Goal: Task Accomplishment & Management: Manage account settings

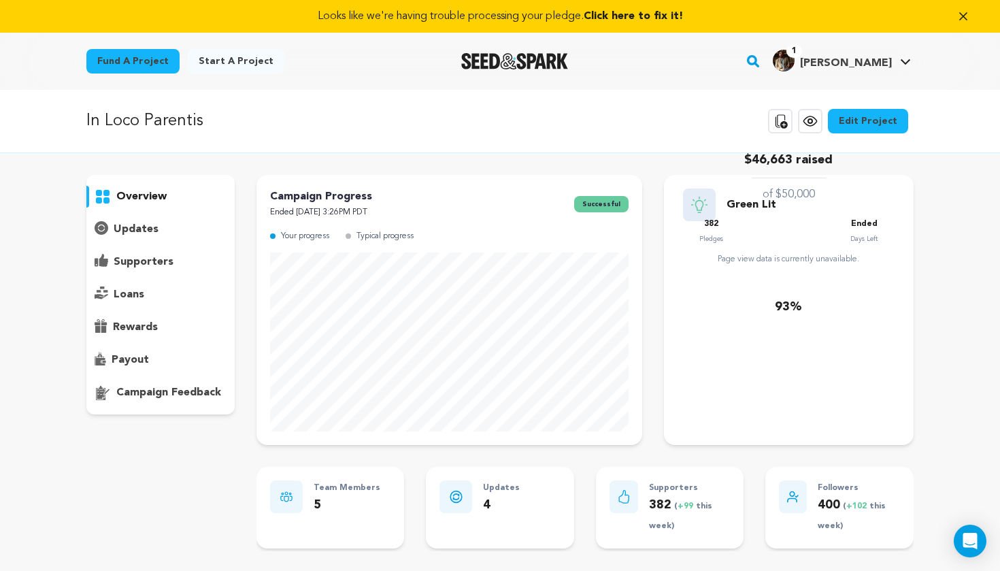
click at [161, 255] on p "supporters" at bounding box center [144, 262] width 60 height 16
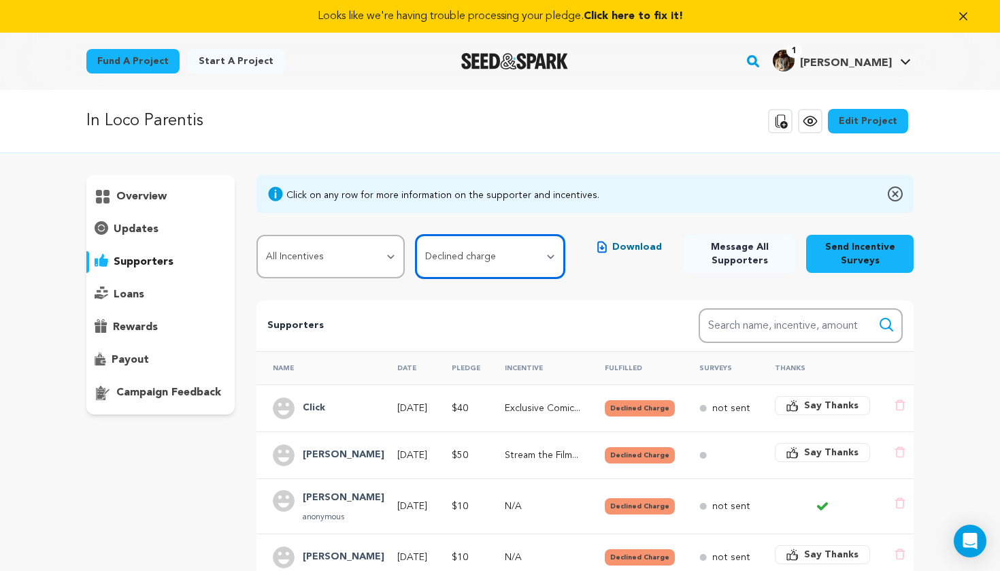
select select "incentive_not_fulfilled"
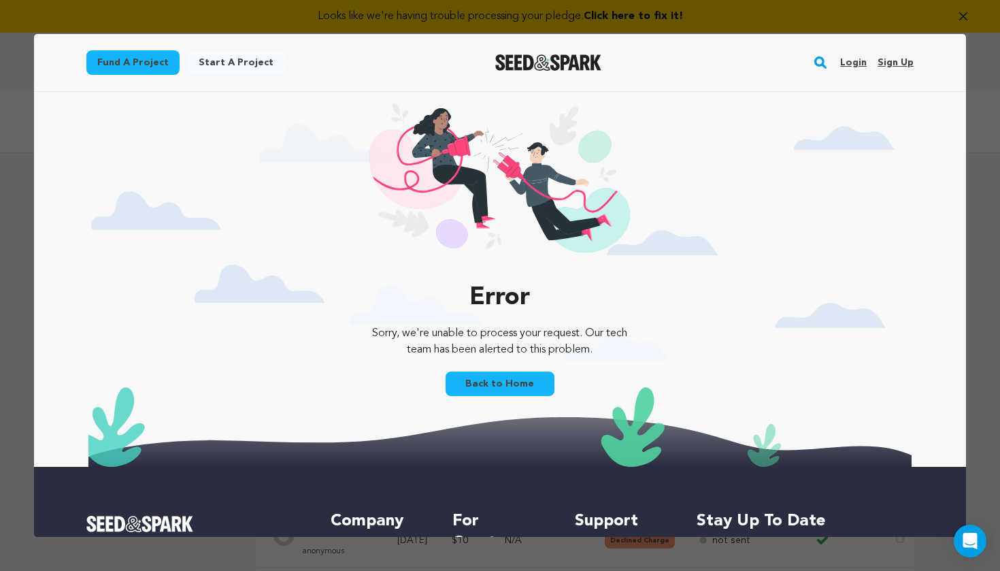
click at [855, 60] on link "Login" at bounding box center [853, 63] width 27 height 22
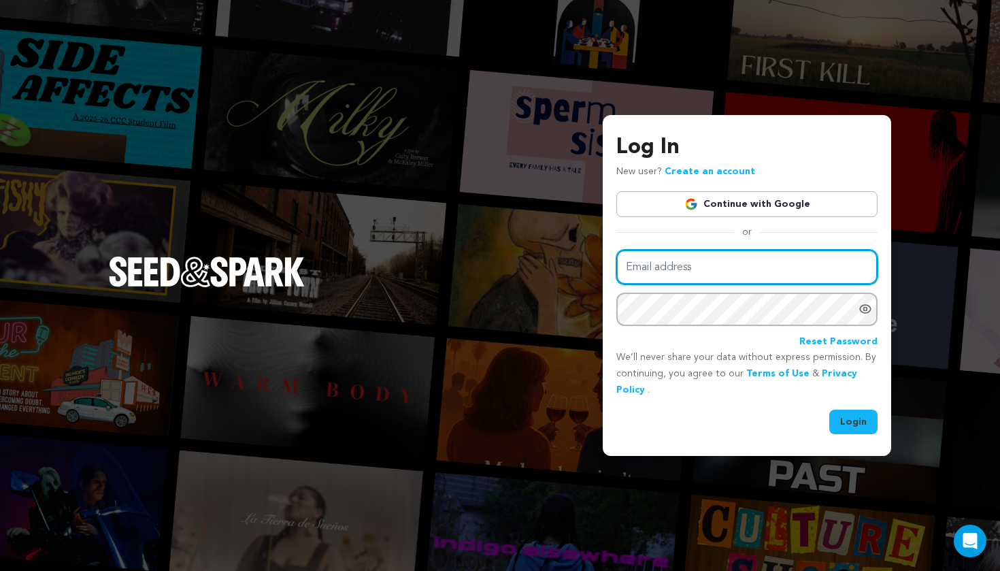
type input "james@poundofsnow.com"
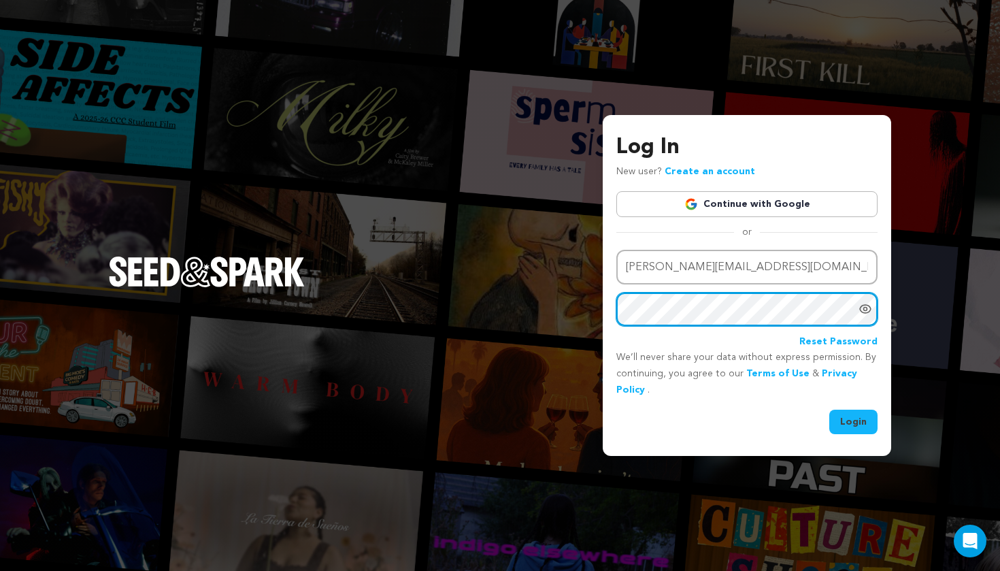
click at [854, 420] on button "Login" at bounding box center [854, 422] width 48 height 24
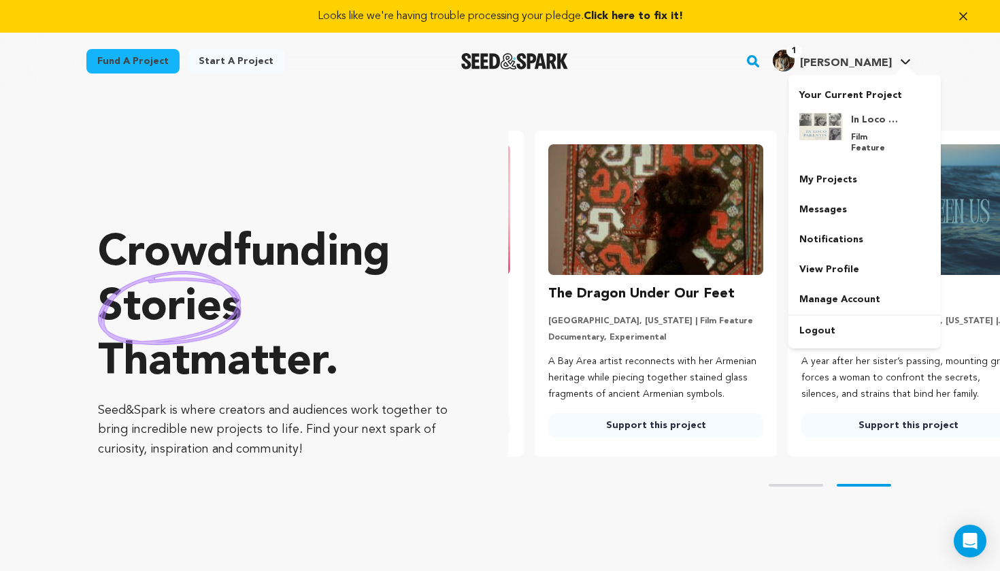
scroll to position [0, 264]
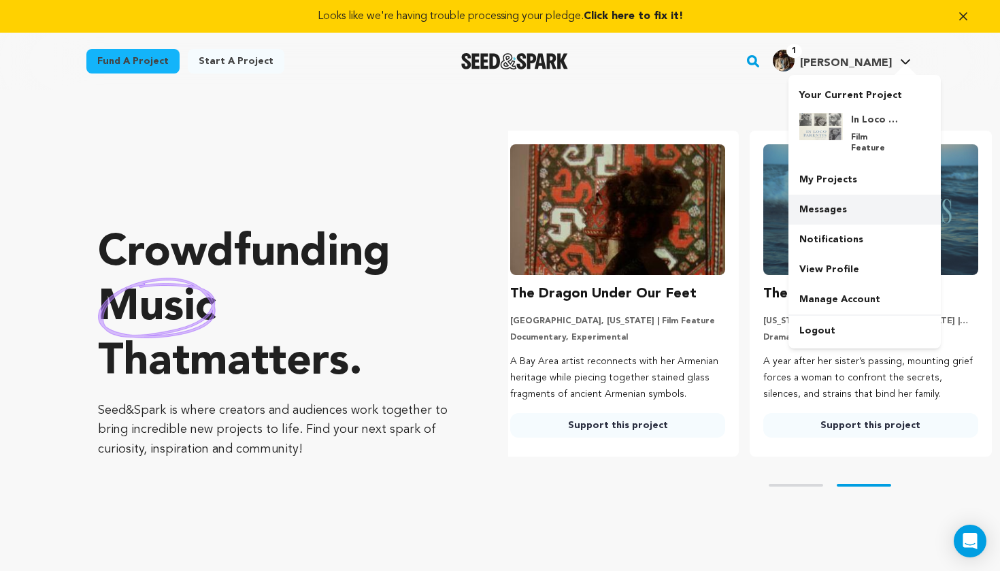
click at [839, 195] on link "Messages" at bounding box center [865, 210] width 152 height 30
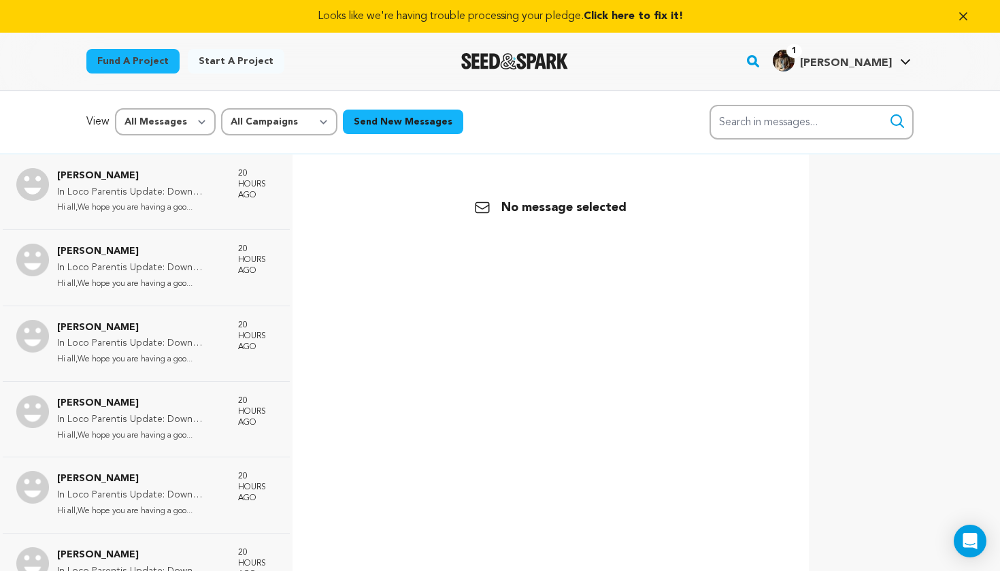
click at [187, 144] on div "View All Messages Starred Unread All Campaigns In Loco Parentis Send New Messag…" at bounding box center [500, 122] width 1000 height 65
select select "unread"
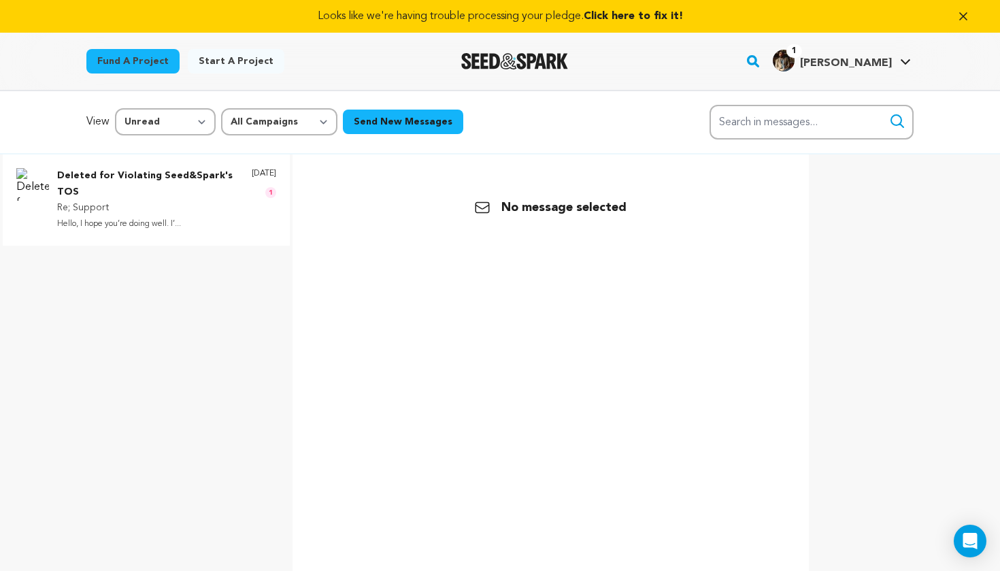
click at [187, 209] on p "Re; Support" at bounding box center [147, 208] width 181 height 16
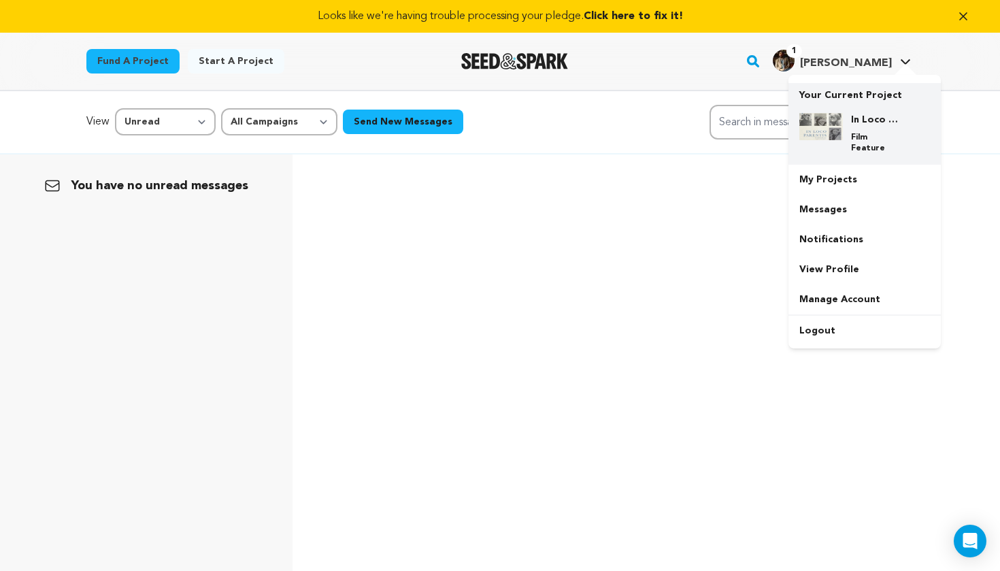
click at [846, 133] on div "In Loco Parentis Film Feature" at bounding box center [875, 133] width 65 height 41
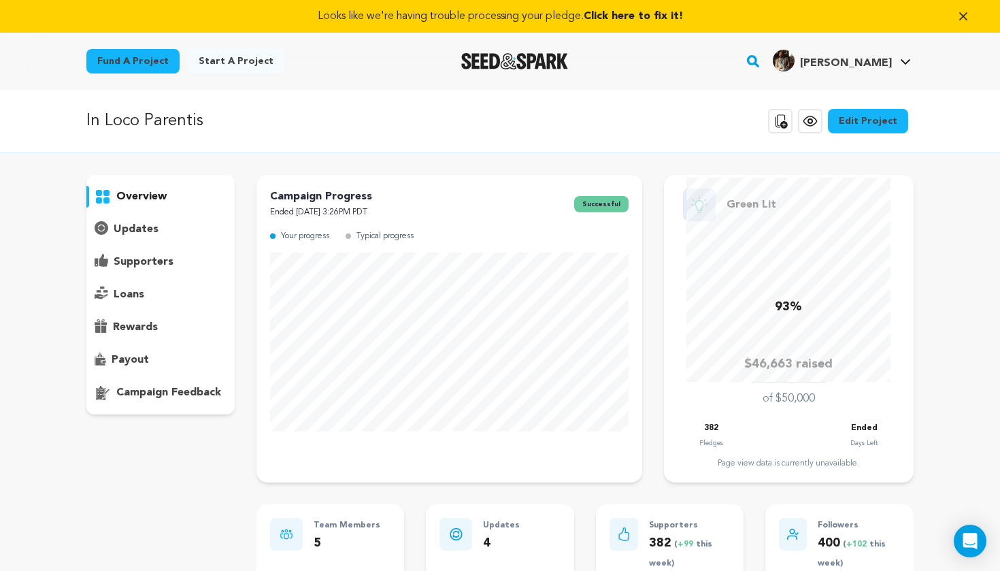
click at [140, 259] on p "supporters" at bounding box center [144, 262] width 60 height 16
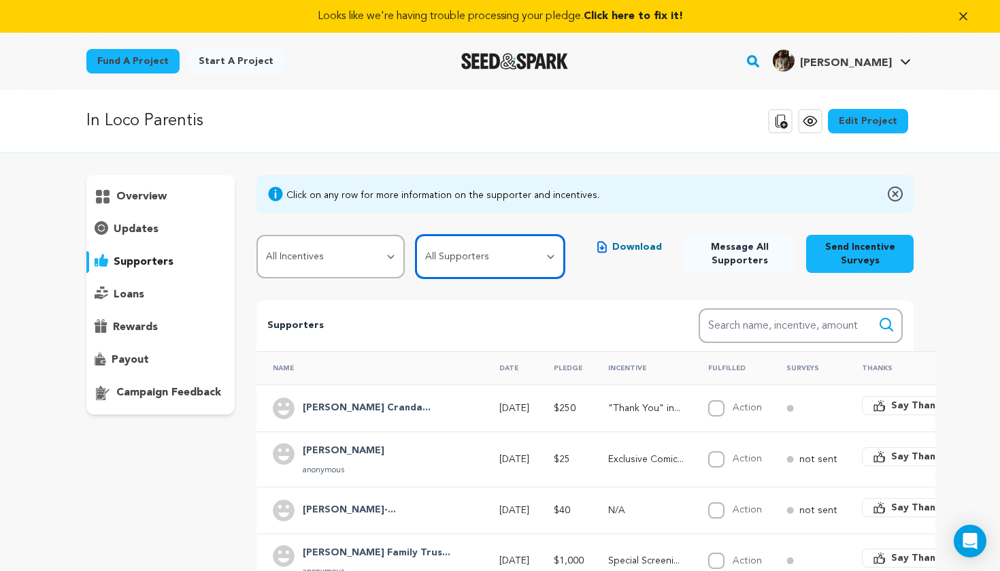
select select "pledge_incomplete"
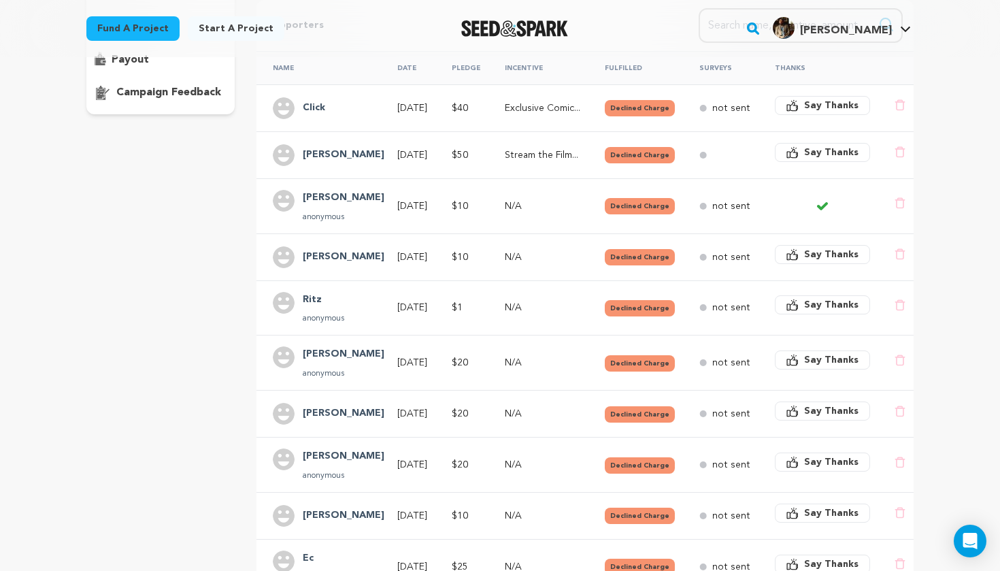
scroll to position [246, 0]
